Goal: Task Accomplishment & Management: Complete application form

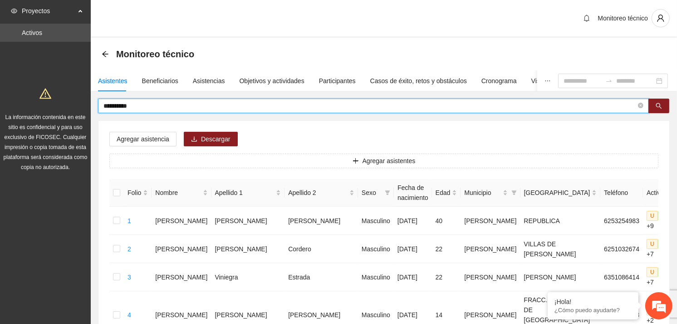
drag, startPoint x: 150, startPoint y: 104, endPoint x: 103, endPoint y: 105, distance: 47.2
click at [103, 105] on span "**********" at bounding box center [373, 106] width 551 height 15
type input "**********"
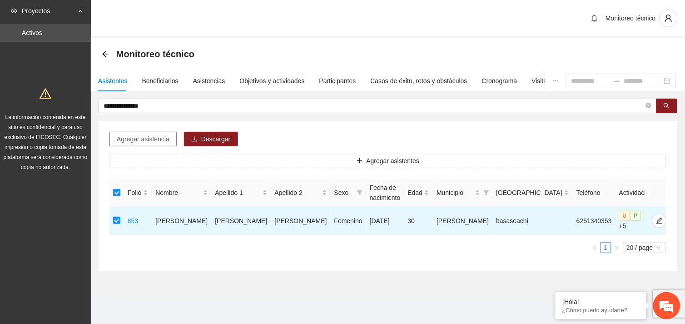
click at [163, 135] on span "Agregar asistencia" at bounding box center [143, 139] width 53 height 10
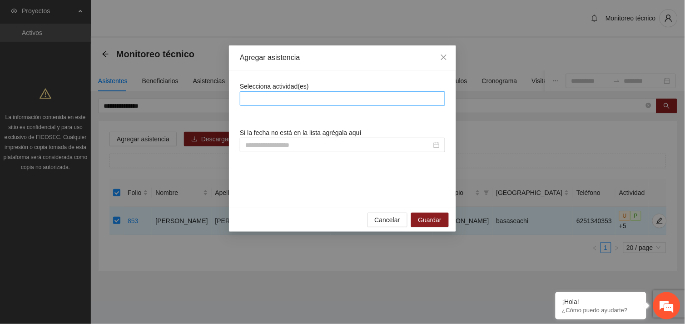
click at [284, 98] on div at bounding box center [342, 98] width 201 height 11
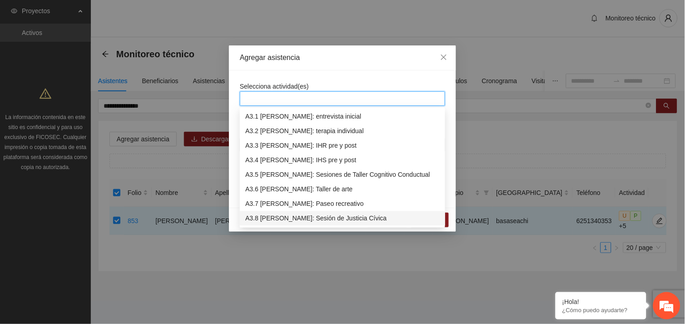
scroll to position [465, 0]
click at [286, 217] on div "A3.9 [PERSON_NAME] Llamadas y/o mensajes a usuarios para programación, seguimie…" at bounding box center [342, 218] width 194 height 10
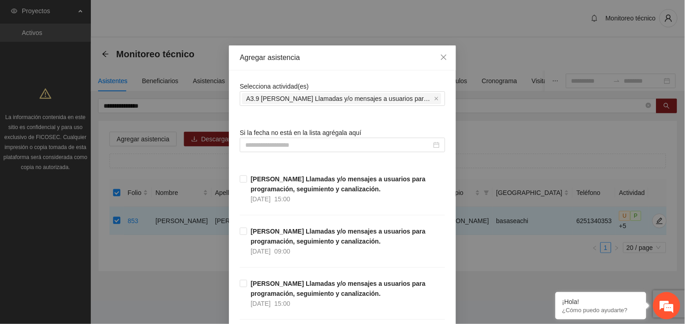
click at [282, 141] on input at bounding box center [338, 145] width 186 height 10
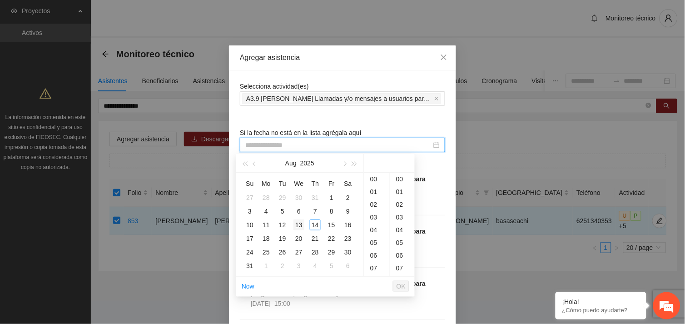
click at [301, 226] on div "13" at bounding box center [298, 224] width 11 height 11
click at [373, 228] on div "09" at bounding box center [376, 227] width 25 height 13
click at [400, 257] on div "40" at bounding box center [402, 254] width 25 height 13
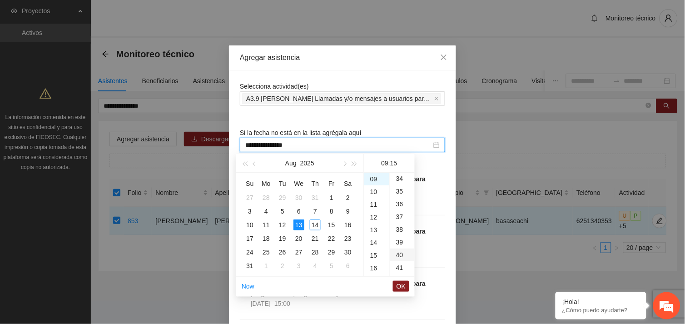
type input "**********"
click at [398, 286] on span "OK" at bounding box center [400, 286] width 9 height 10
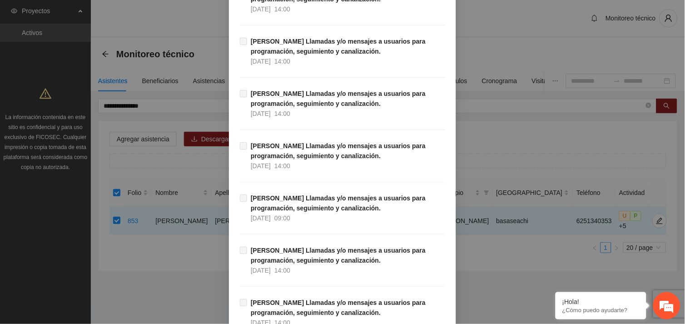
scroll to position [9267, 0]
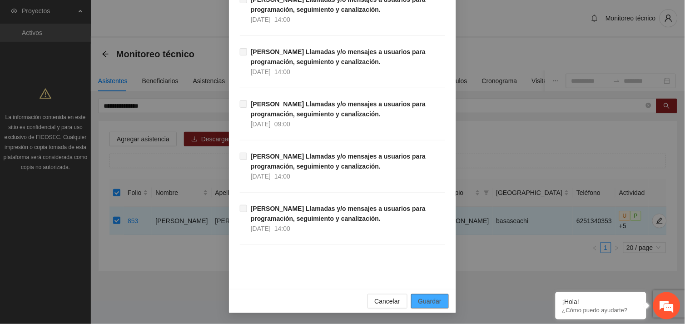
click at [432, 304] on span "Guardar" at bounding box center [429, 301] width 23 height 10
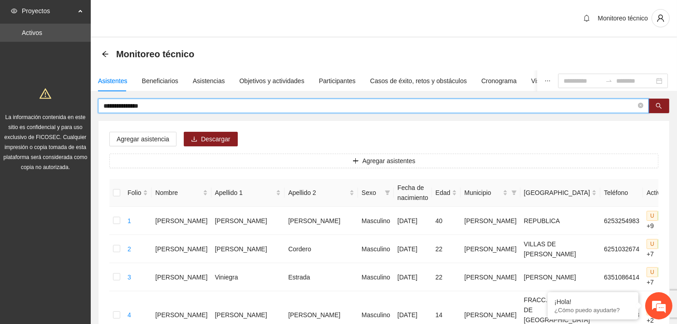
drag, startPoint x: 165, startPoint y: 105, endPoint x: 92, endPoint y: 105, distance: 73.1
type input "**********"
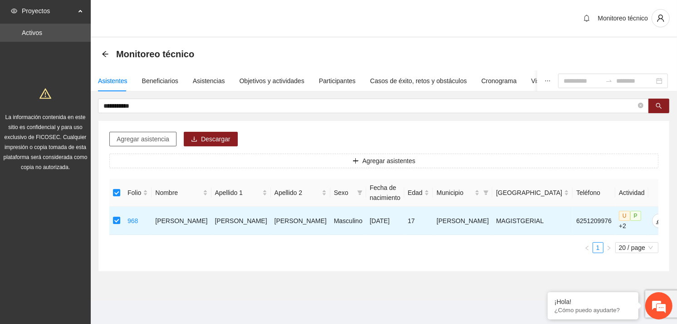
click at [165, 143] on span "Agregar asistencia" at bounding box center [143, 139] width 53 height 10
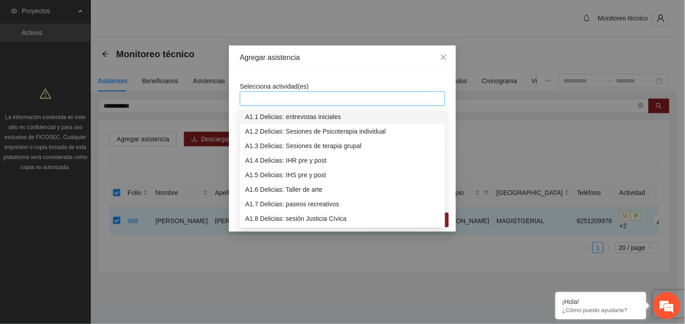
click at [283, 98] on div at bounding box center [342, 98] width 201 height 11
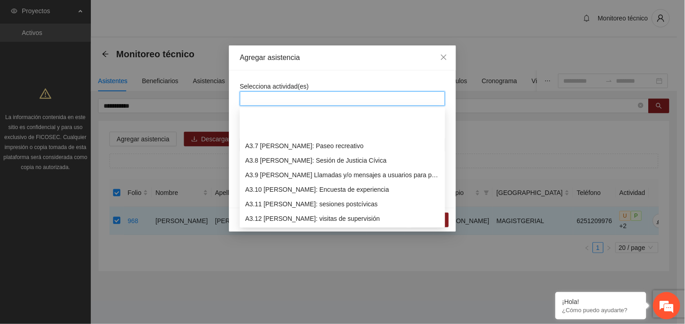
scroll to position [566, 0]
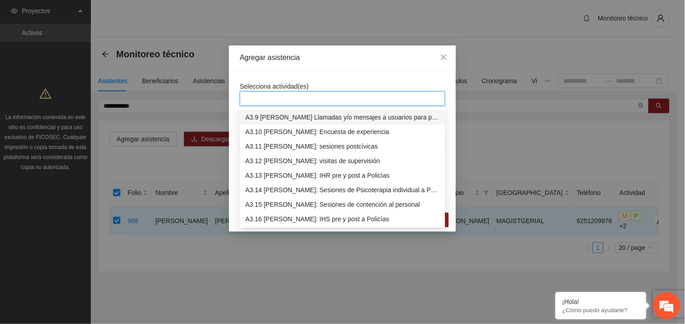
click at [294, 119] on div "A3.9 [PERSON_NAME] Llamadas y/o mensajes a usuarios para programación, seguimie…" at bounding box center [342, 117] width 194 height 10
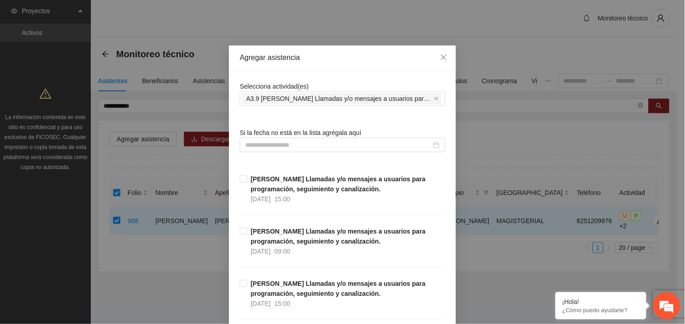
click at [317, 82] on div "Selecciona actividad(es) A3.9 [PERSON_NAME] Llamadas y/o mensajes a usuarios pa…" at bounding box center [342, 93] width 205 height 25
click at [288, 143] on input at bounding box center [338, 145] width 186 height 10
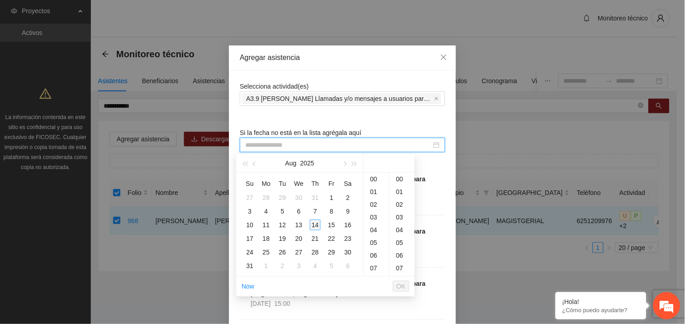
click at [315, 222] on div "14" at bounding box center [315, 224] width 11 height 11
click at [375, 175] on div "10" at bounding box center [376, 179] width 25 height 13
click at [399, 188] on div "16" at bounding box center [402, 189] width 25 height 13
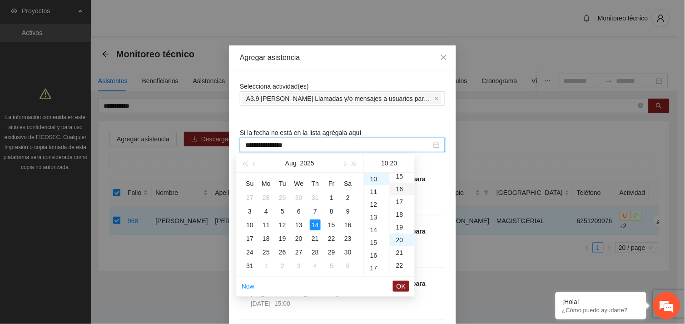
type input "**********"
click at [401, 287] on span "OK" at bounding box center [400, 286] width 9 height 10
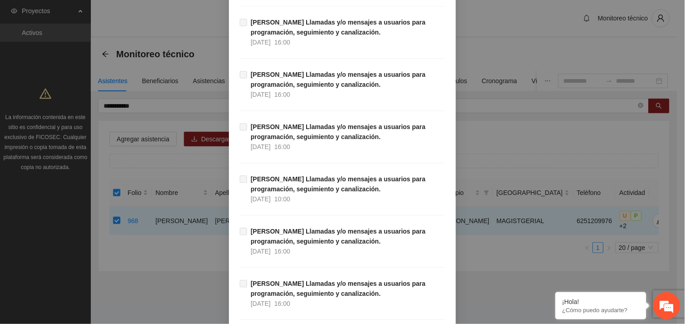
scroll to position [9267, 0]
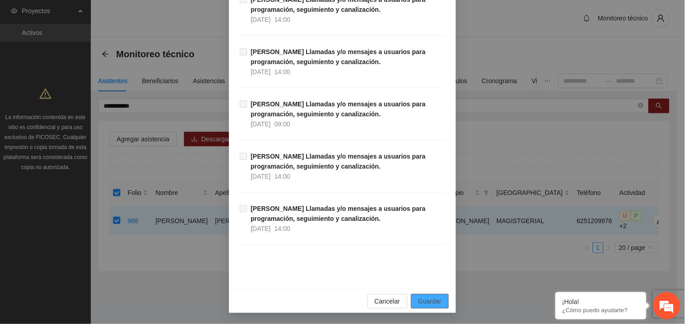
click at [430, 294] on button "Guardar" at bounding box center [430, 301] width 38 height 15
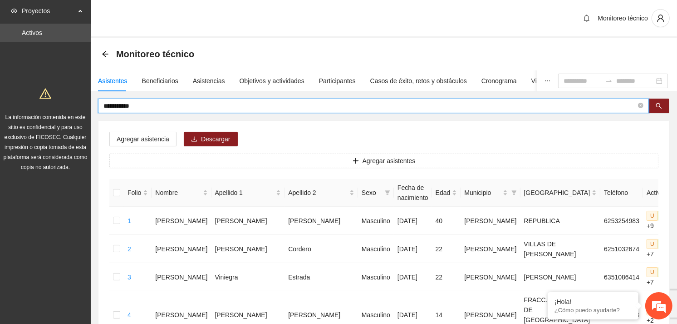
drag, startPoint x: 151, startPoint y: 103, endPoint x: 94, endPoint y: 103, distance: 56.3
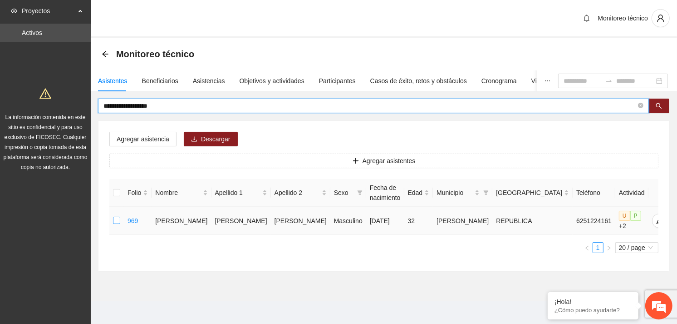
type input "**********"
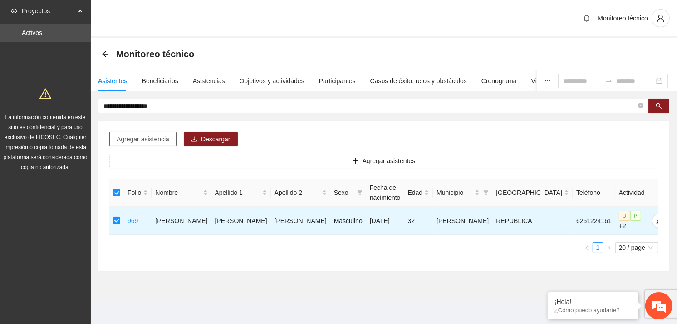
click at [158, 138] on span "Agregar asistencia" at bounding box center [143, 139] width 53 height 10
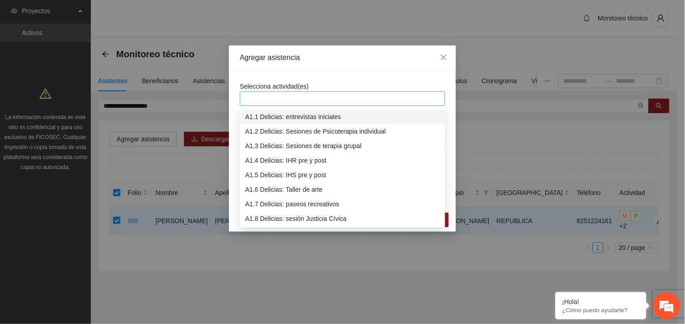
click at [292, 98] on div at bounding box center [342, 98] width 201 height 11
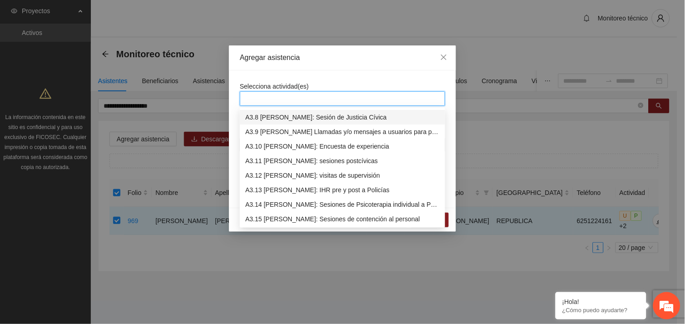
scroll to position [538, 0]
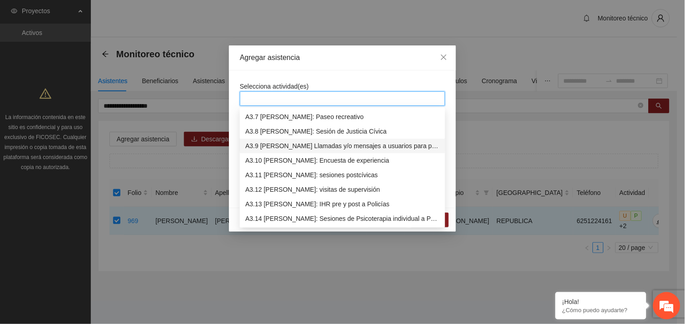
click at [312, 148] on div "A3.9 [PERSON_NAME] Llamadas y/o mensajes a usuarios para programación, seguimie…" at bounding box center [342, 146] width 194 height 10
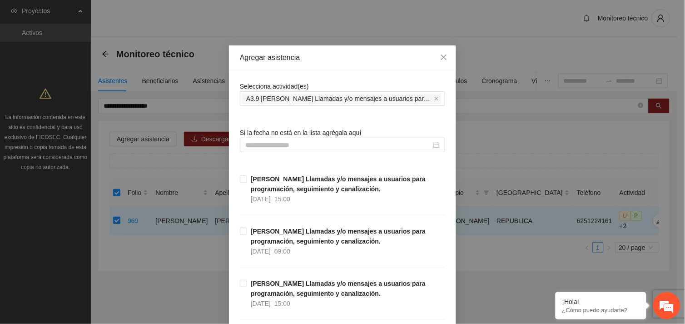
click at [337, 83] on div "Selecciona actividad(es) A3.9 [PERSON_NAME] Llamadas y/o mensajes a usuarios pa…" at bounding box center [342, 93] width 205 height 25
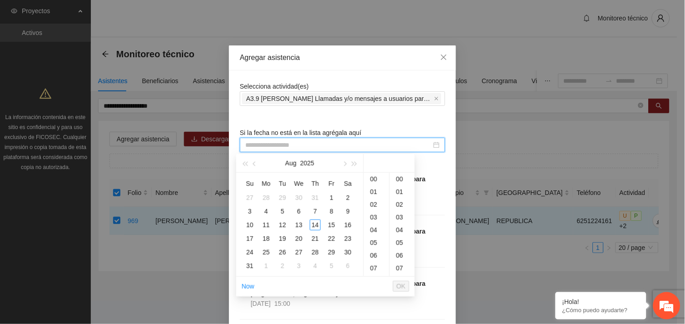
click at [291, 148] on input at bounding box center [338, 145] width 186 height 10
click at [312, 223] on div "14" at bounding box center [315, 224] width 11 height 11
click at [398, 179] on div "17" at bounding box center [402, 178] width 25 height 13
type input "**********"
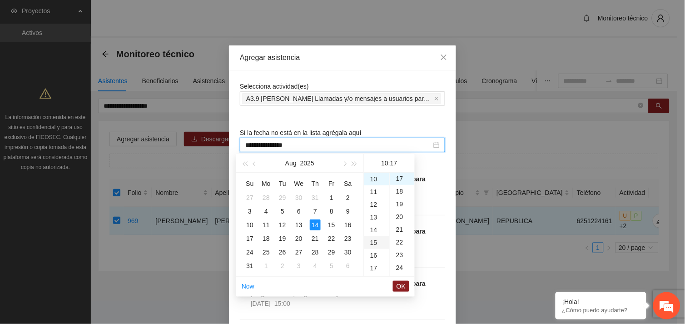
scroll to position [216, 0]
click at [397, 284] on span "OK" at bounding box center [400, 286] width 9 height 10
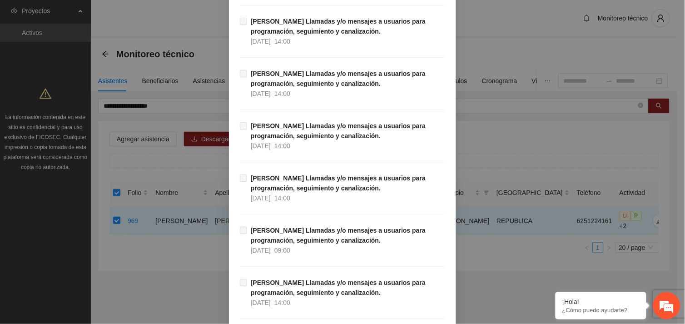
scroll to position [9267, 0]
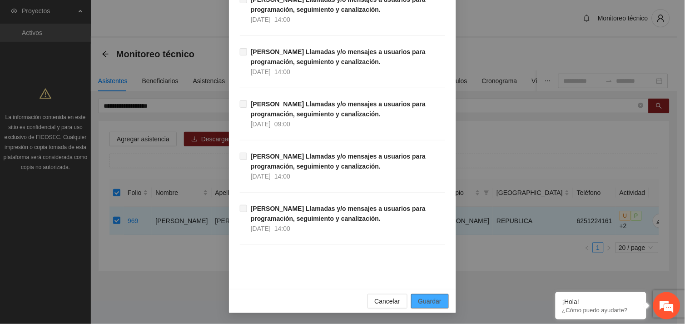
click at [432, 301] on span "Guardar" at bounding box center [429, 301] width 23 height 10
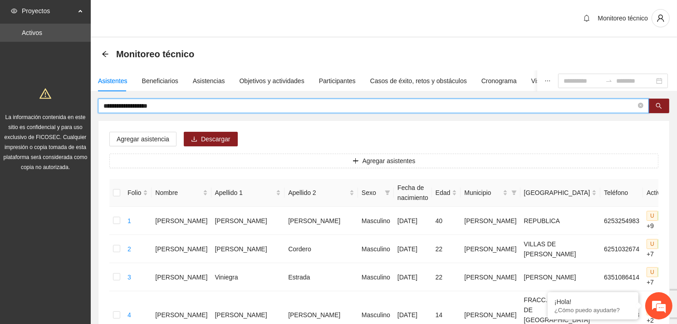
drag, startPoint x: 177, startPoint y: 109, endPoint x: 93, endPoint y: 105, distance: 84.1
type input "**********"
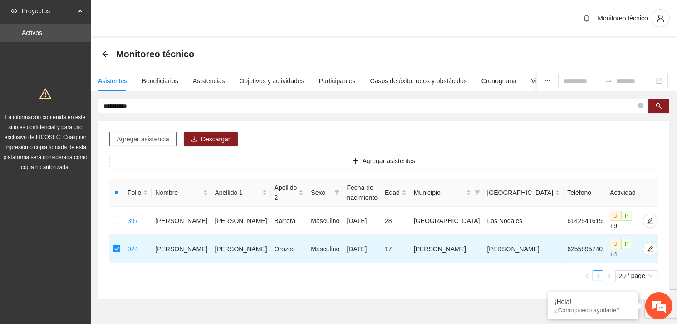
click at [124, 141] on span "Agregar asistencia" at bounding box center [143, 139] width 53 height 10
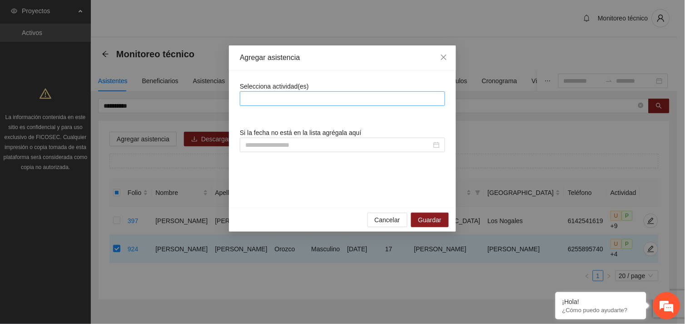
click at [304, 100] on div at bounding box center [342, 98] width 201 height 11
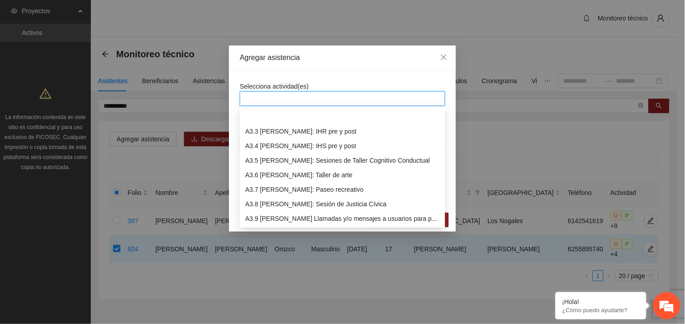
scroll to position [494, 0]
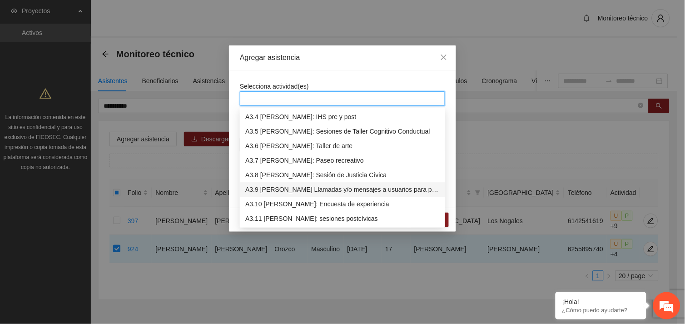
click at [310, 185] on div "A3.9 [PERSON_NAME] Llamadas y/o mensajes a usuarios para programación, seguimie…" at bounding box center [342, 190] width 194 height 10
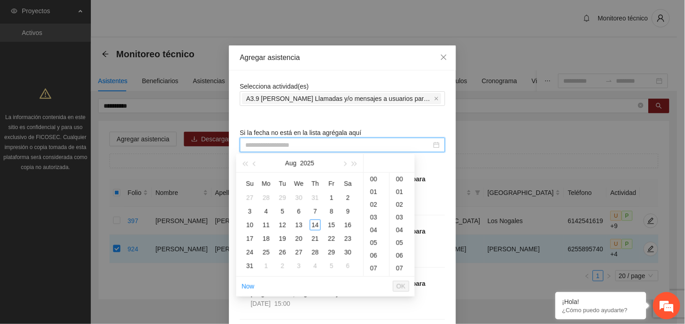
click at [285, 150] on input at bounding box center [338, 145] width 186 height 10
click at [315, 220] on div "14" at bounding box center [315, 224] width 11 height 11
click at [373, 180] on div "10" at bounding box center [376, 179] width 25 height 13
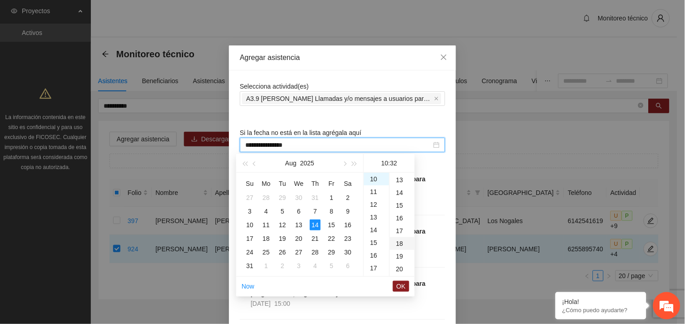
click at [397, 242] on div "18" at bounding box center [402, 243] width 25 height 13
type input "**********"
click at [401, 285] on span "OK" at bounding box center [400, 286] width 9 height 10
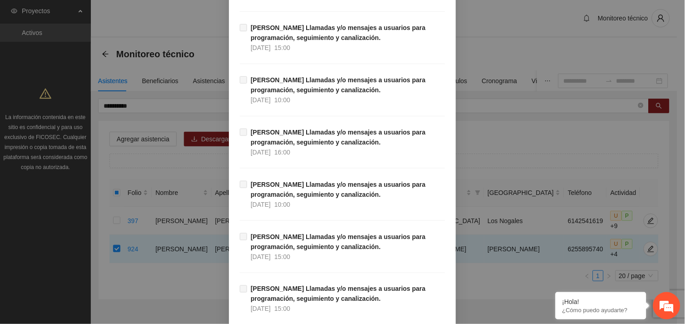
scroll to position [9267, 0]
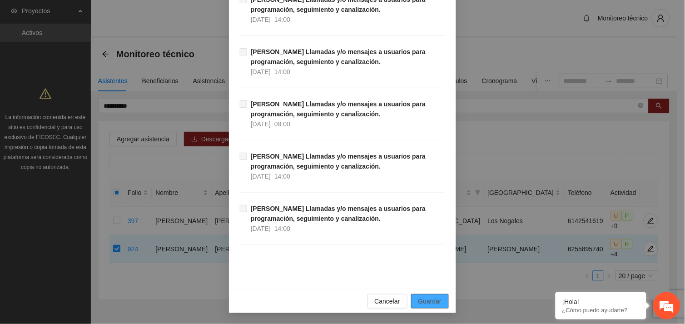
click at [427, 300] on span "Guardar" at bounding box center [429, 301] width 23 height 10
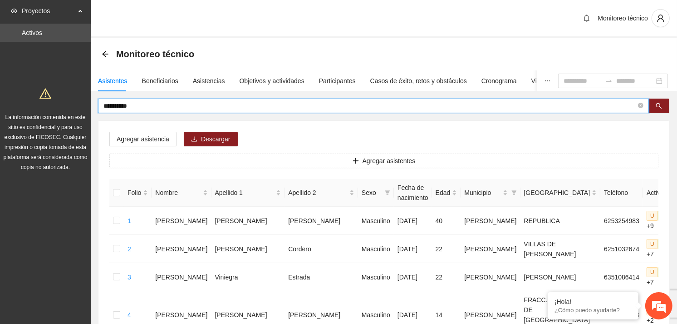
drag, startPoint x: 157, startPoint y: 102, endPoint x: 69, endPoint y: 104, distance: 88.1
type input "**********"
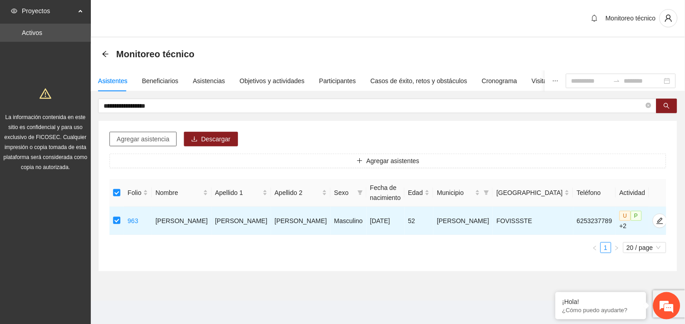
click at [153, 142] on span "Agregar asistencia" at bounding box center [143, 139] width 53 height 10
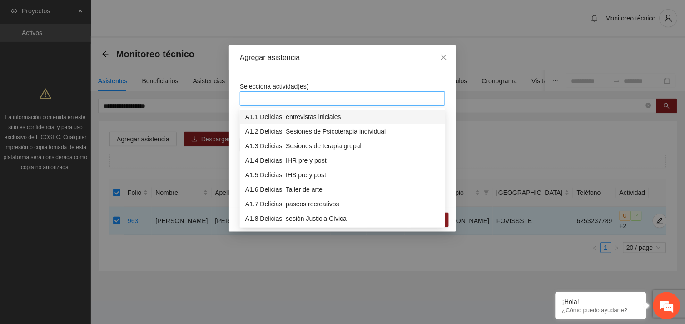
click at [272, 98] on div at bounding box center [342, 98] width 201 height 11
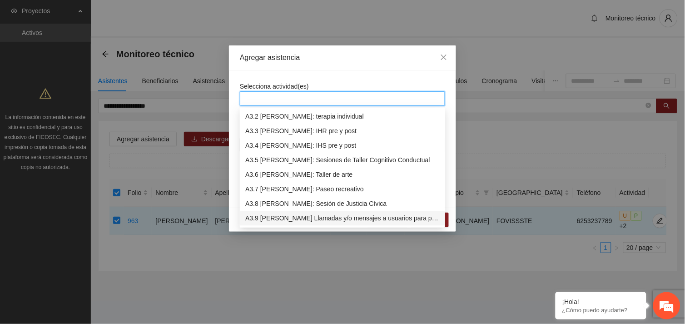
scroll to position [479, 0]
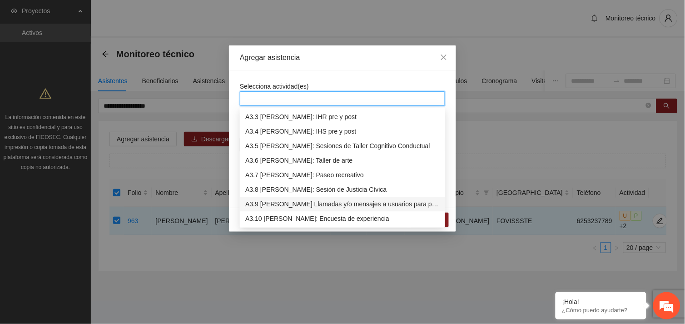
click at [291, 203] on div "A3.9 [PERSON_NAME] Llamadas y/o mensajes a usuarios para programación, seguimie…" at bounding box center [342, 204] width 194 height 10
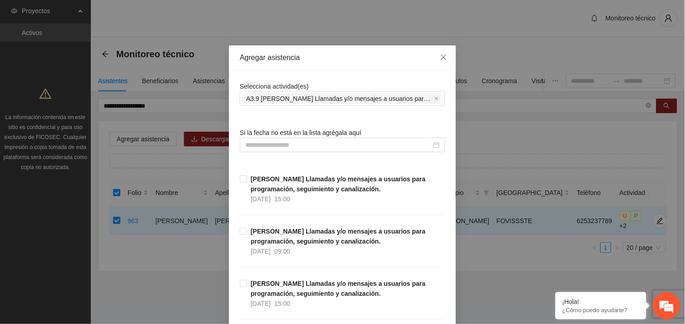
click at [285, 143] on input at bounding box center [338, 145] width 186 height 10
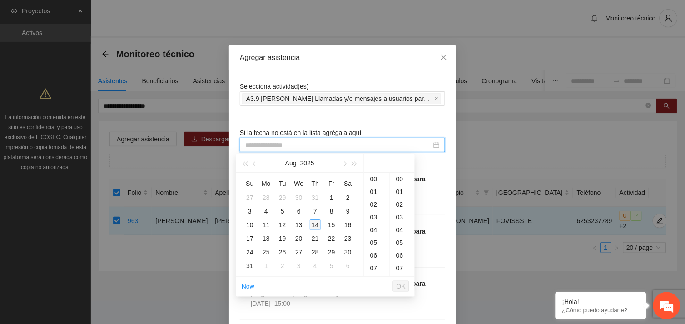
click at [312, 223] on div "14" at bounding box center [315, 224] width 11 height 11
click at [374, 178] on div "10" at bounding box center [376, 179] width 25 height 13
click at [394, 190] on div "42" at bounding box center [402, 189] width 25 height 13
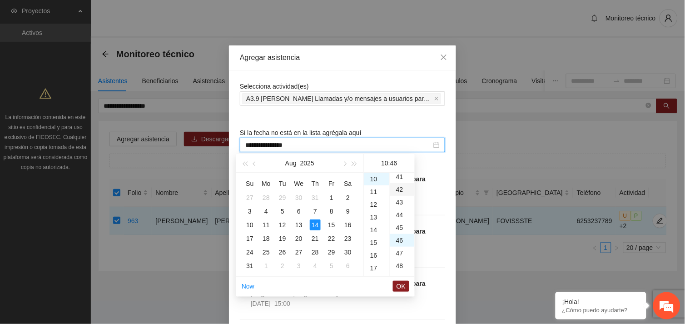
type input "**********"
click at [401, 284] on span "OK" at bounding box center [400, 286] width 9 height 10
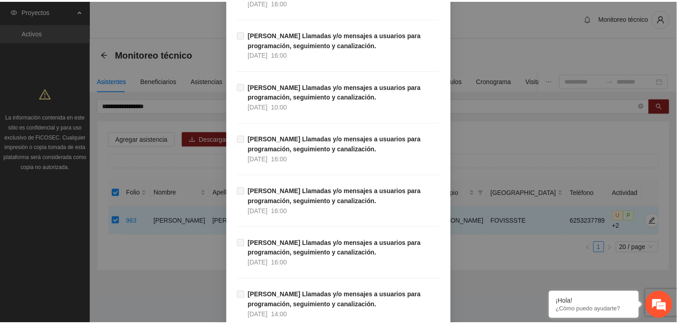
scroll to position [9267, 0]
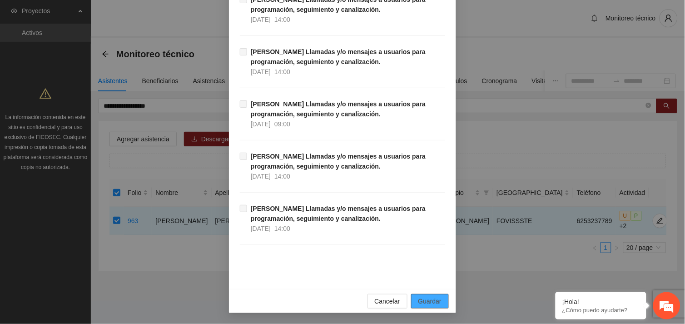
click at [434, 303] on span "Guardar" at bounding box center [429, 301] width 23 height 10
